Goal: Task Accomplishment & Management: Manage account settings

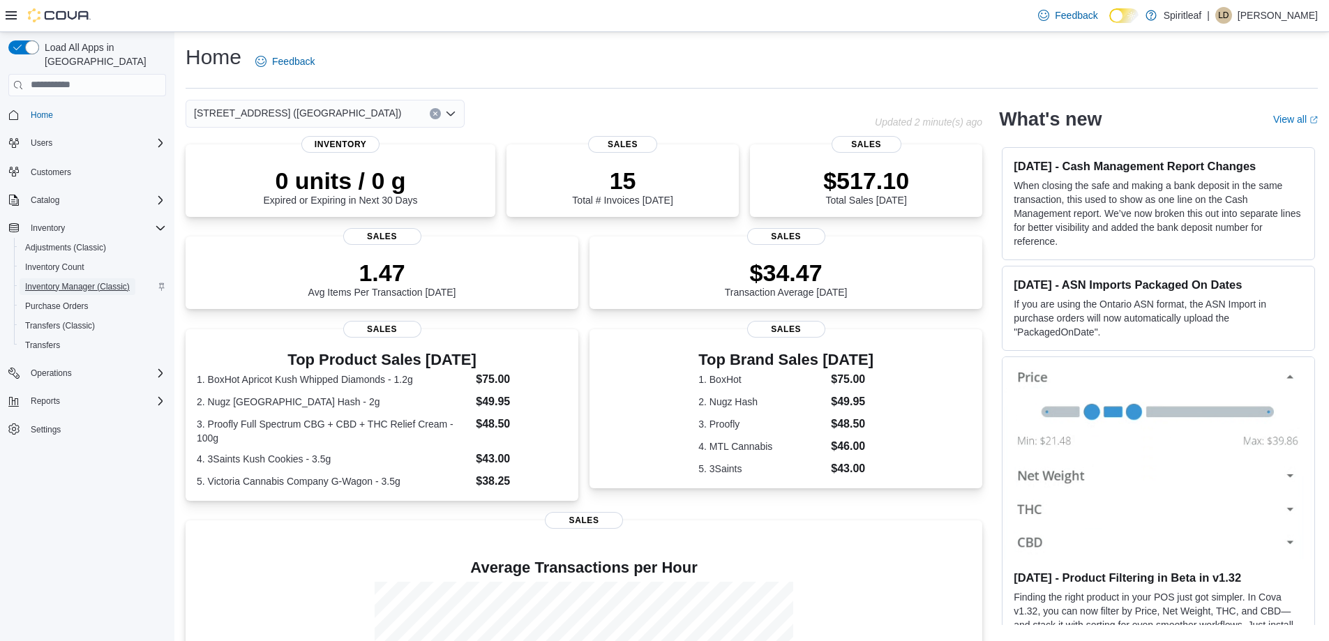
click at [81, 278] on span "Inventory Manager (Classic)" at bounding box center [77, 286] width 105 height 17
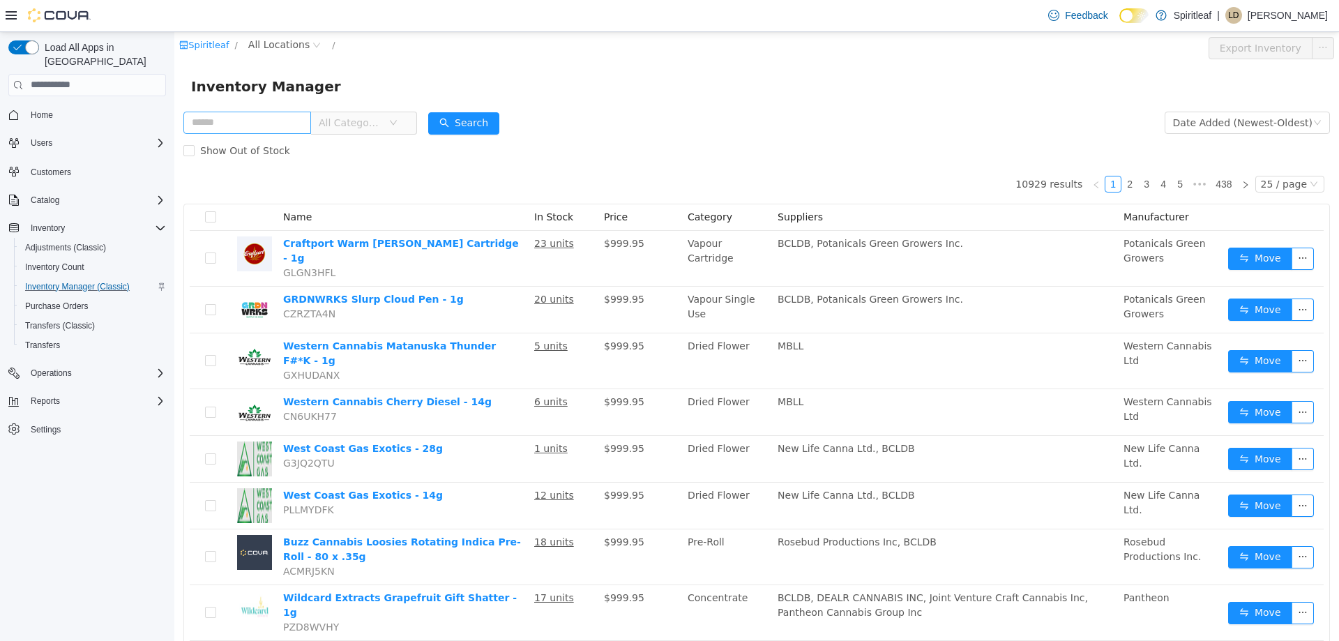
click at [241, 126] on input "text" at bounding box center [247, 122] width 128 height 22
click at [271, 47] on span "All Locations" at bounding box center [278, 43] width 61 height 15
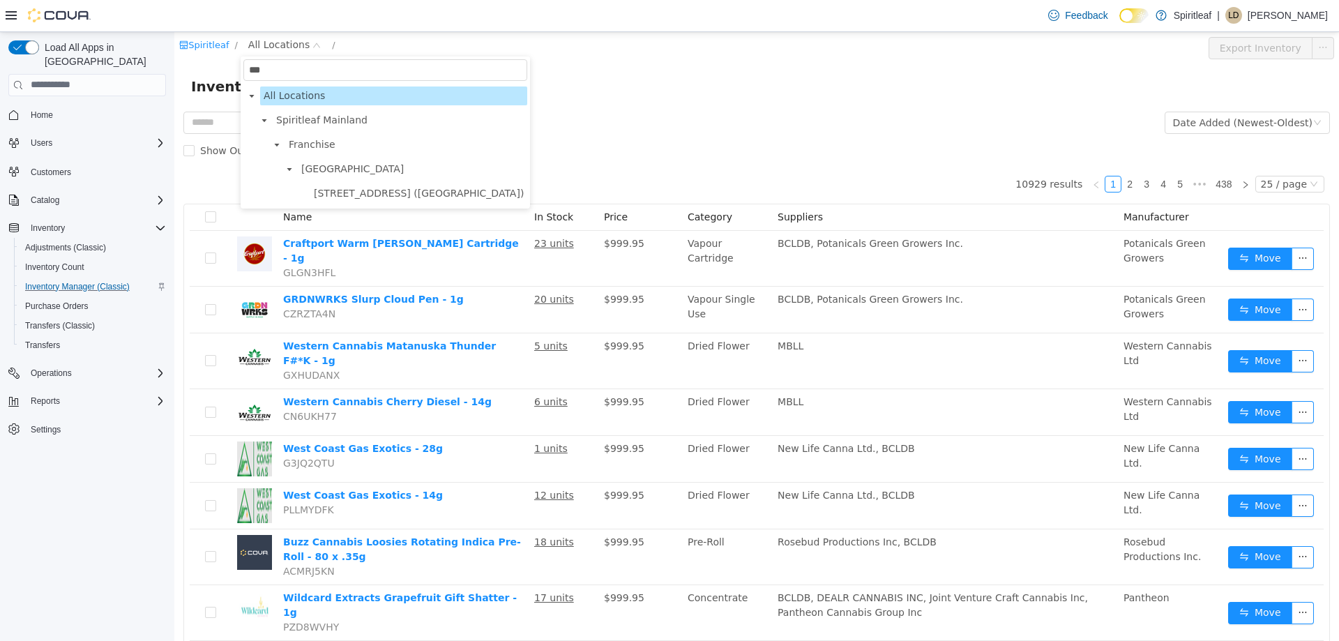
type input "***"
click at [362, 192] on span "503 - Spiritleaf Meadowlands Dr (Ottawa)" at bounding box center [419, 192] width 210 height 11
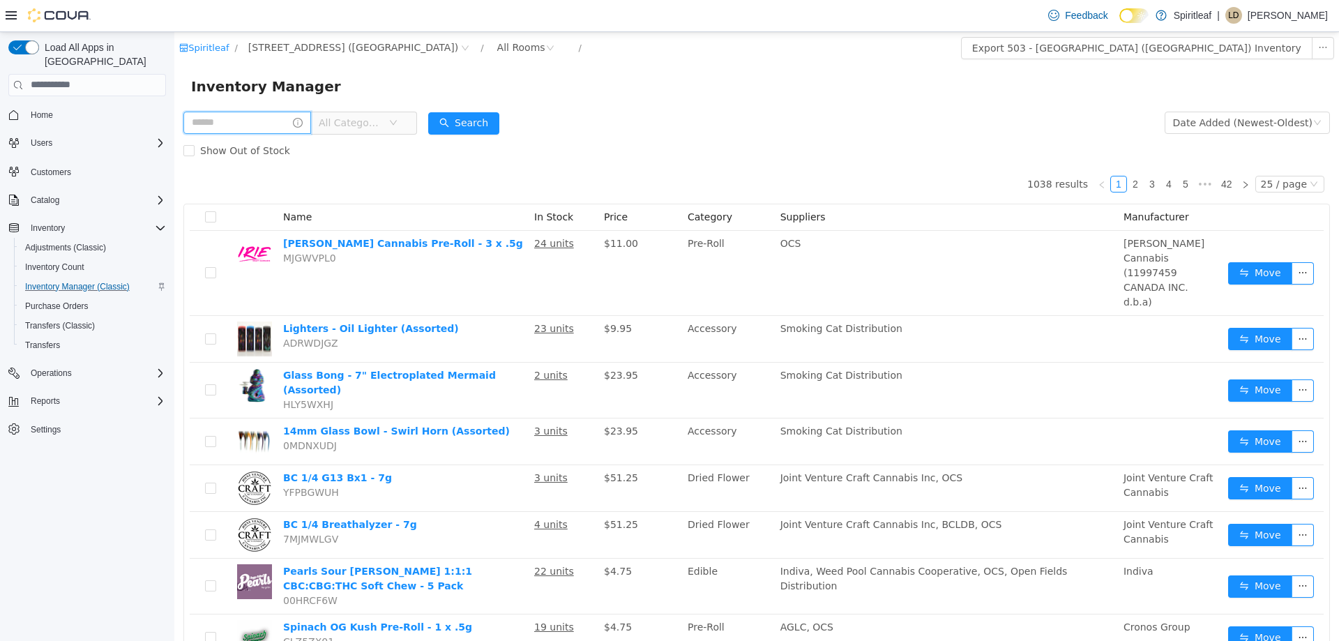
click at [239, 126] on input "text" at bounding box center [247, 122] width 128 height 22
type input "*******"
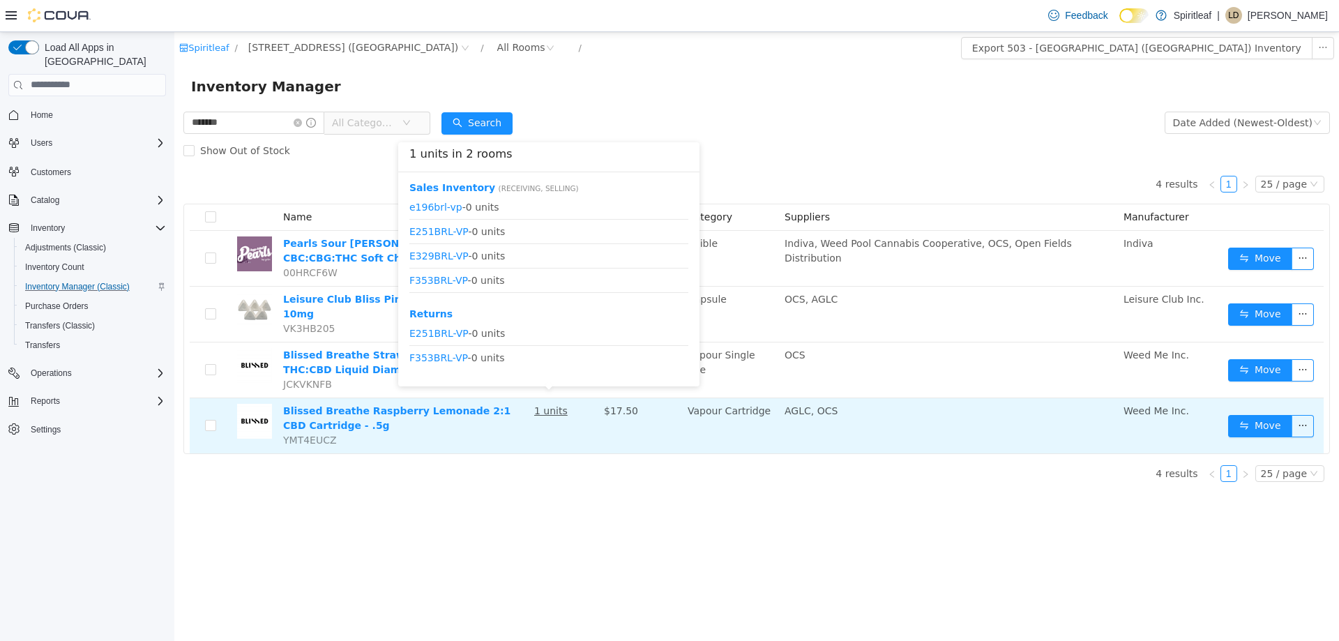
click at [538, 405] on u "1 units" at bounding box center [550, 410] width 33 height 11
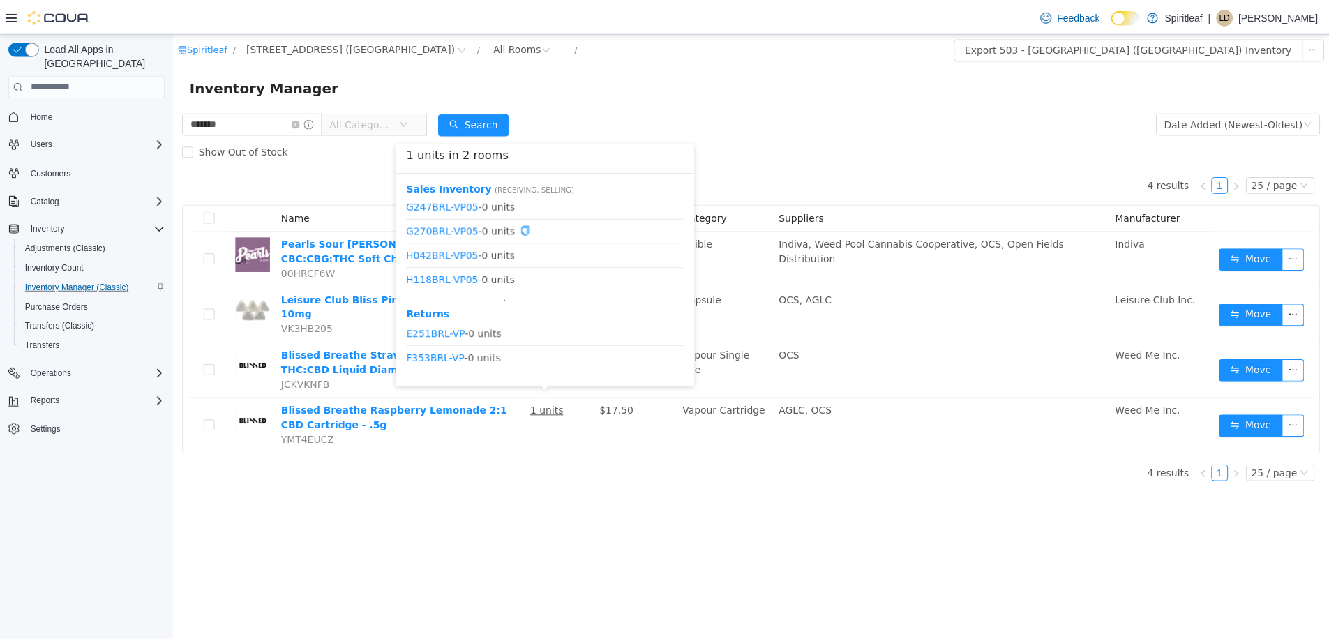
scroll to position [115, 0]
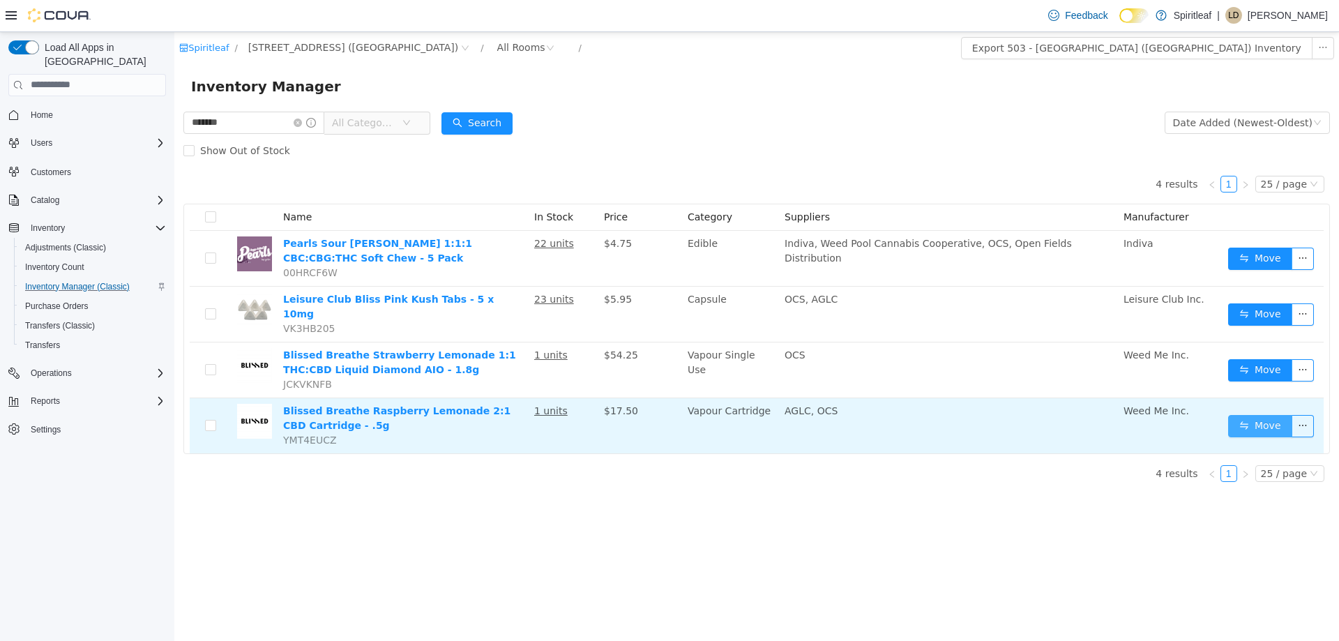
click at [1258, 419] on button "Move" at bounding box center [1260, 425] width 64 height 22
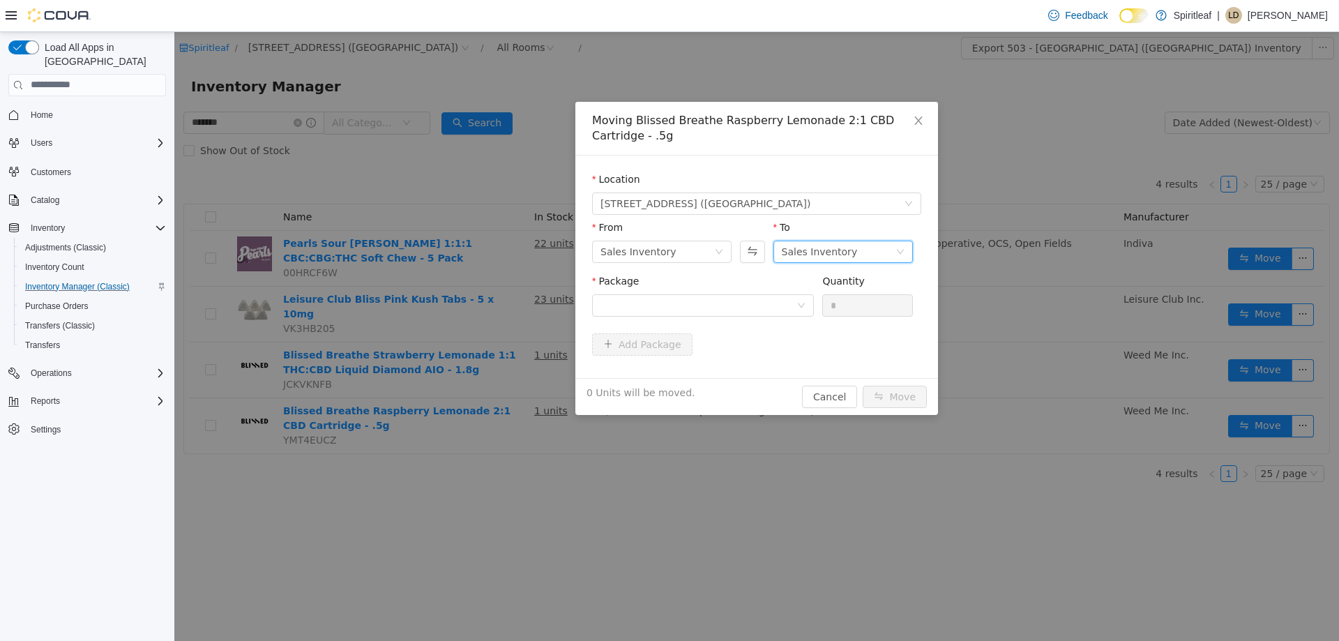
click at [827, 255] on div "Sales Inventory" at bounding box center [820, 251] width 76 height 21
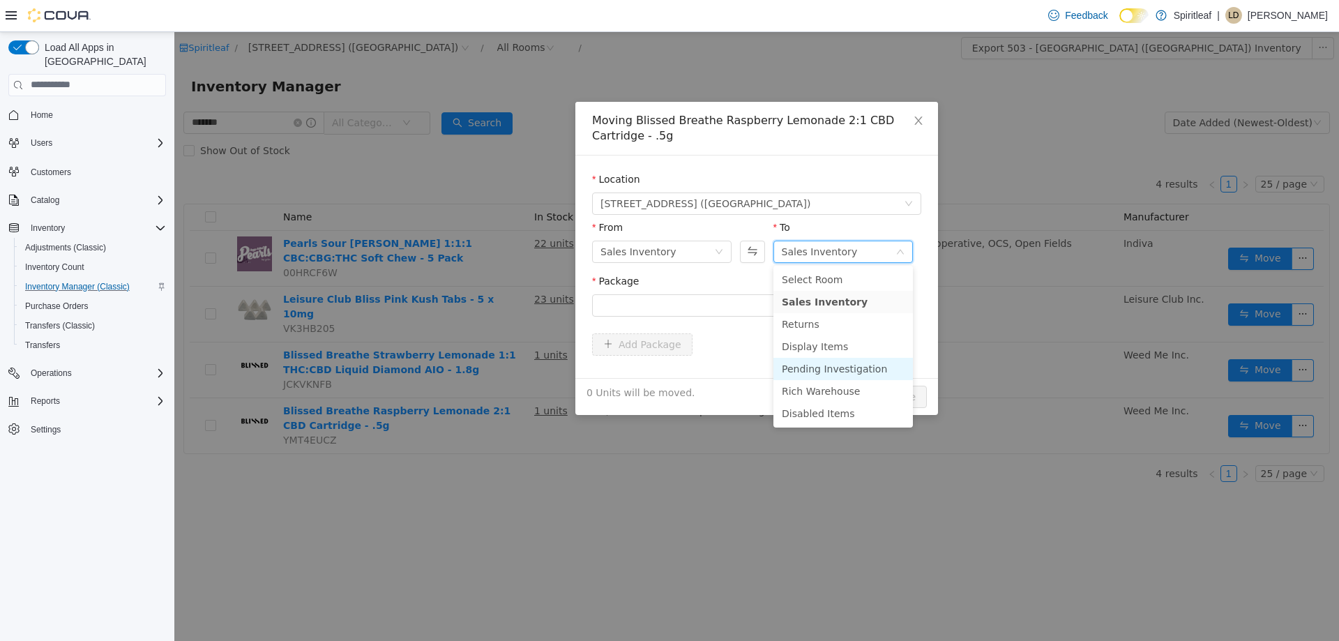
click at [808, 369] on li "Pending Investigation" at bounding box center [844, 368] width 140 height 22
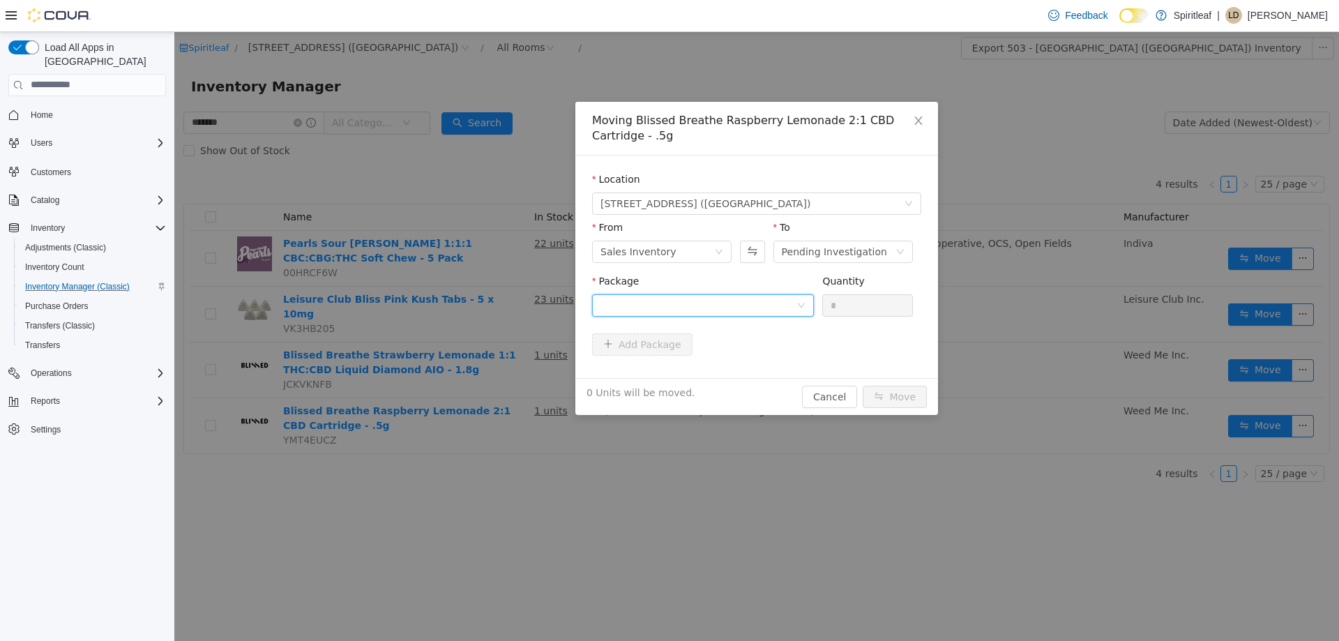
click at [718, 306] on div at bounding box center [699, 304] width 196 height 21
click at [657, 358] on strong "H134BRL-VP05" at bounding box center [642, 354] width 82 height 11
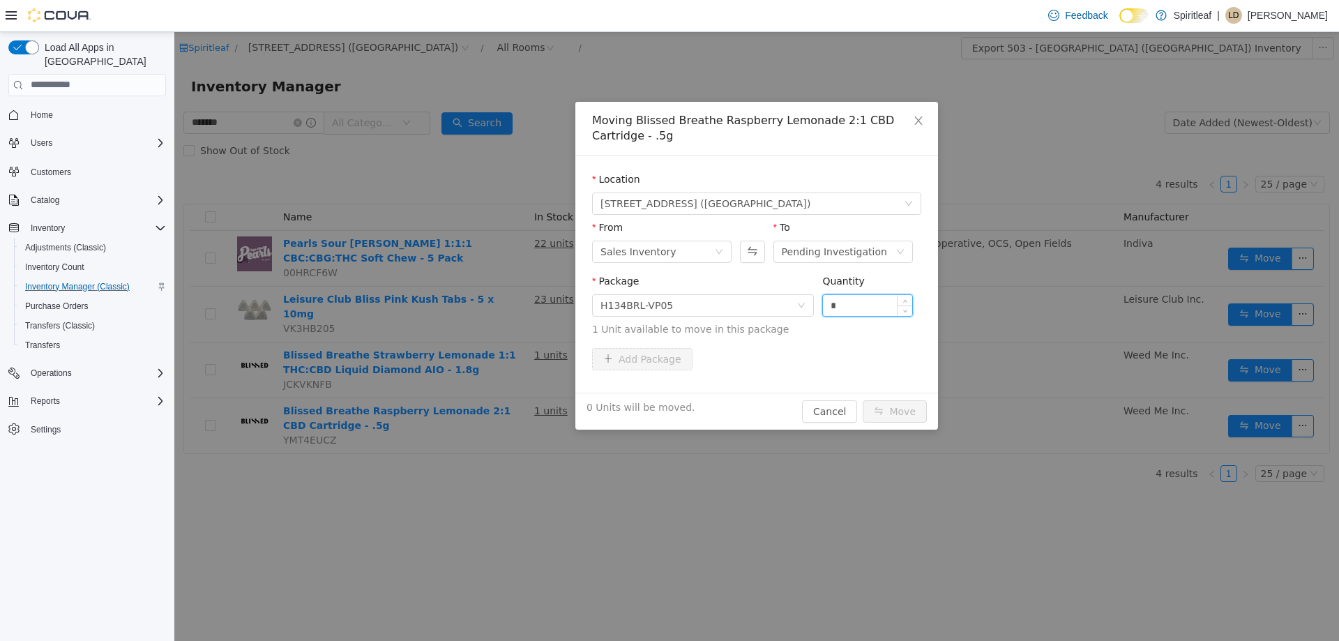
click at [859, 303] on input "*" at bounding box center [867, 304] width 89 height 21
type input "*"
click at [908, 409] on button "Move" at bounding box center [895, 411] width 64 height 22
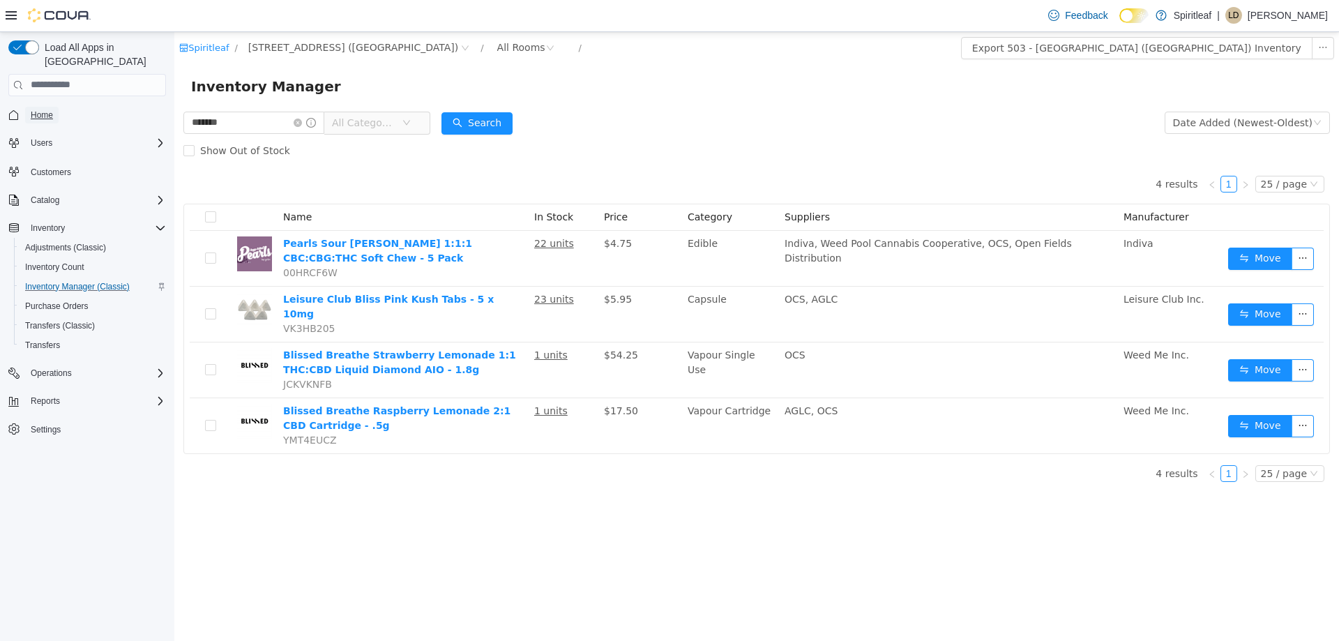
click at [47, 110] on span "Home" at bounding box center [42, 115] width 22 height 11
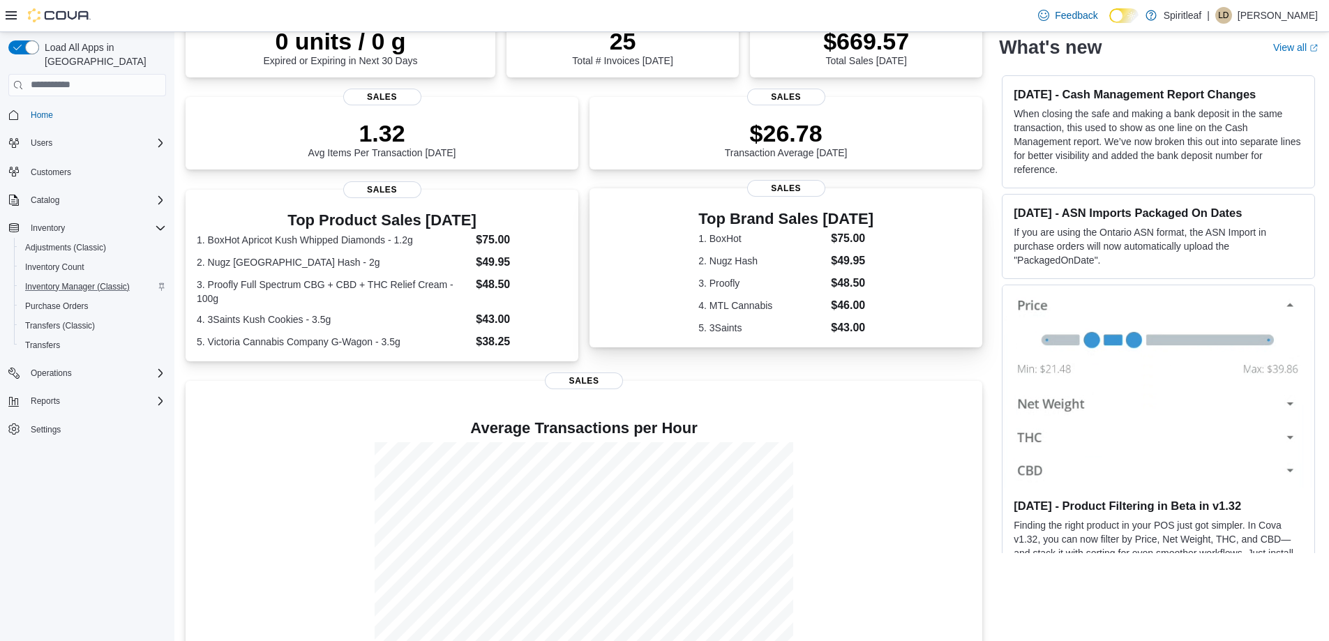
scroll to position [188, 0]
